Goal: Task Accomplishment & Management: Complete application form

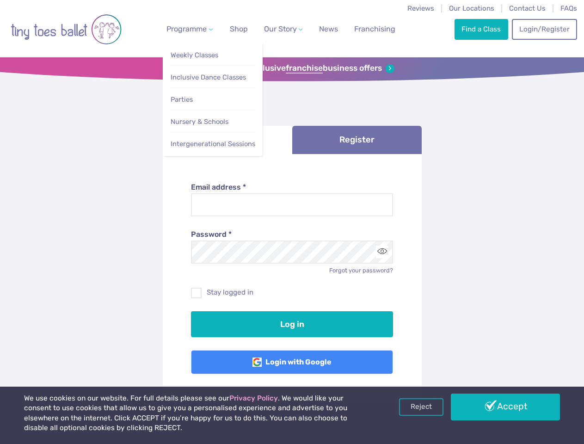
click at [188, 29] on span "Programme" at bounding box center [186, 28] width 40 height 9
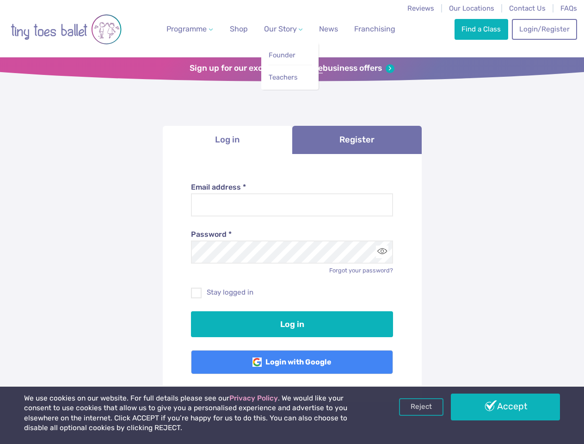
click at [275, 29] on span "Our Story" at bounding box center [280, 28] width 33 height 9
click at [292, 68] on strong "franchise" at bounding box center [304, 68] width 37 height 10
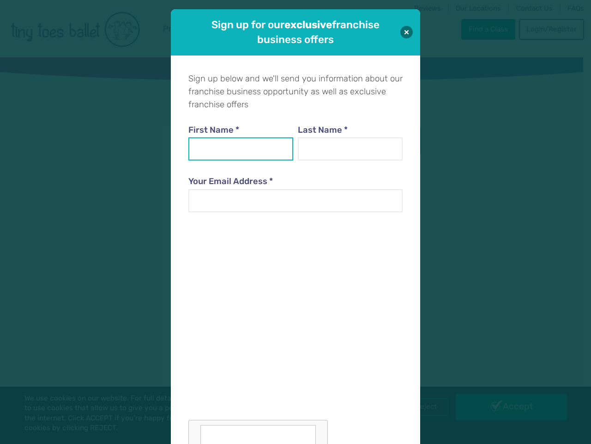
click at [227, 140] on input "First Name *" at bounding box center [241, 148] width 105 height 23
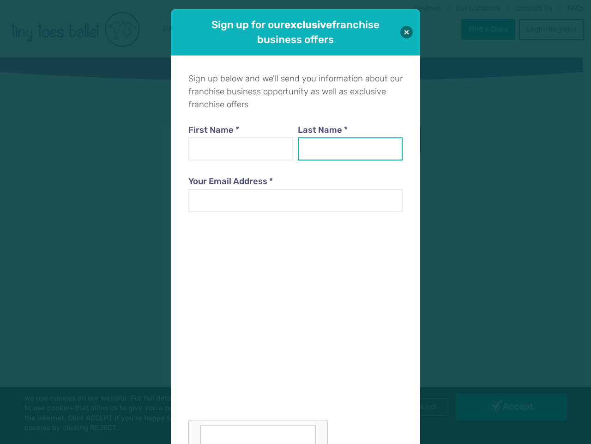
click at [357, 140] on input "Last Name *" at bounding box center [350, 148] width 105 height 23
click at [382, 251] on div at bounding box center [296, 336] width 214 height 226
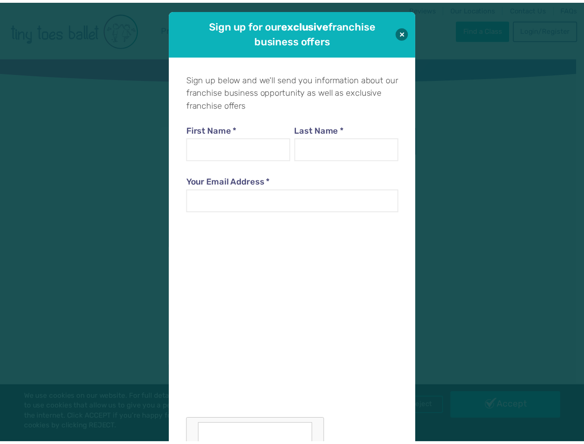
scroll to position [9, 0]
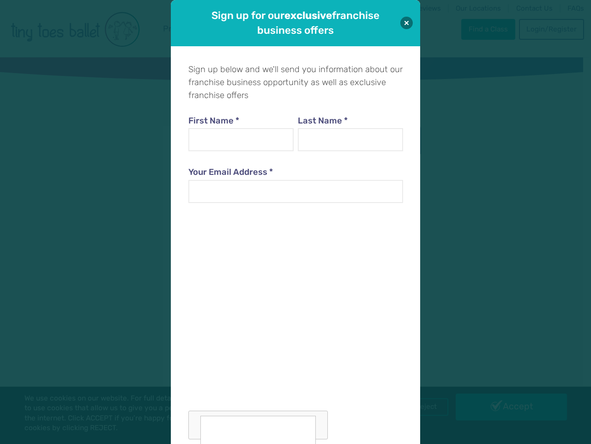
click at [421, 407] on div "Sign up for our exclusive franchise business offers Sign up below and we'll sen…" at bounding box center [295, 222] width 591 height 444
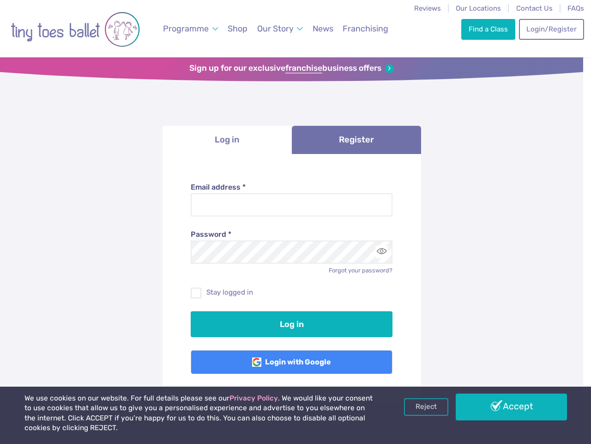
click at [505, 407] on div "Sign up for our exclusive franchise business offers Sign up below and we'll sen…" at bounding box center [295, 222] width 591 height 444
